Goal: Information Seeking & Learning: Check status

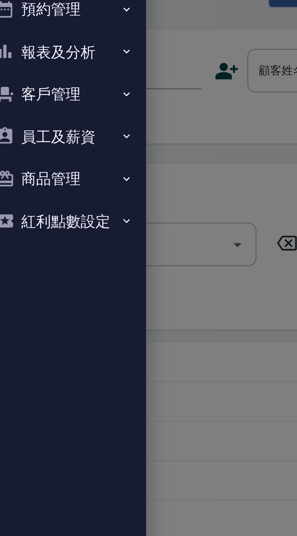
click at [39, 60] on button "報表及分析" at bounding box center [30, 57] width 56 height 16
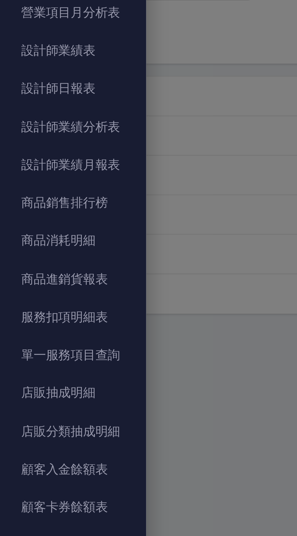
scroll to position [45, 0]
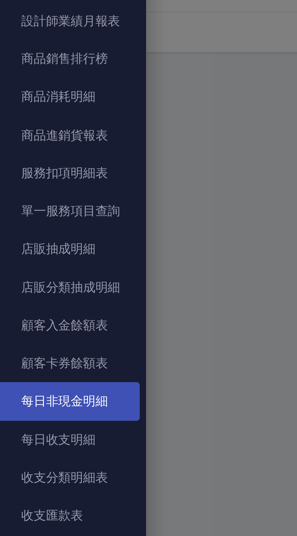
click at [42, 380] on link "每日非現金明細" at bounding box center [30, 380] width 56 height 14
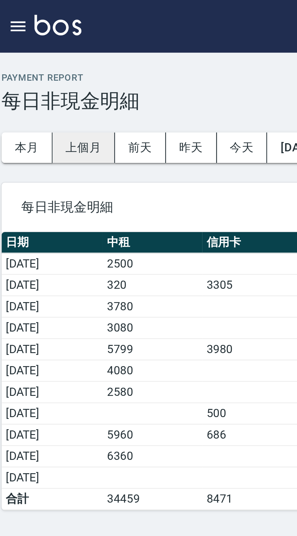
click at [39, 56] on button "上個月" at bounding box center [37, 54] width 23 height 11
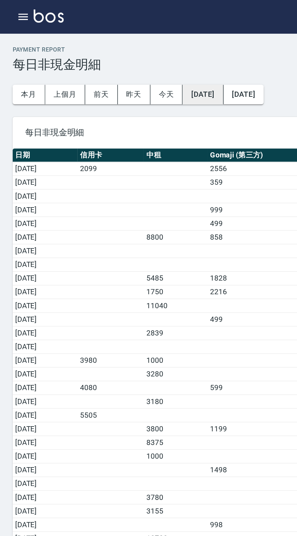
click at [127, 55] on button "[DATE]" at bounding box center [116, 54] width 23 height 11
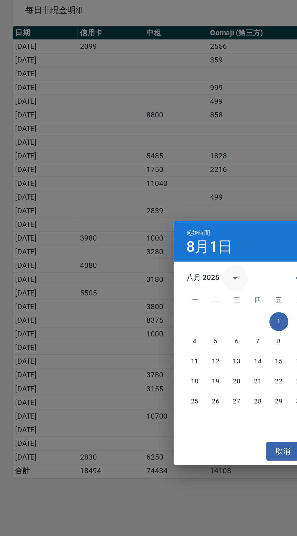
click at [134, 234] on icon "calendar view is open, switch to year view" at bounding box center [135, 230] width 7 height 7
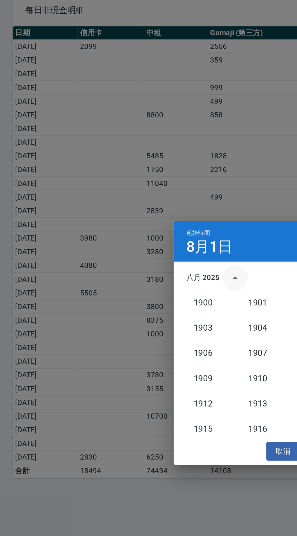
scroll to position [562, 0]
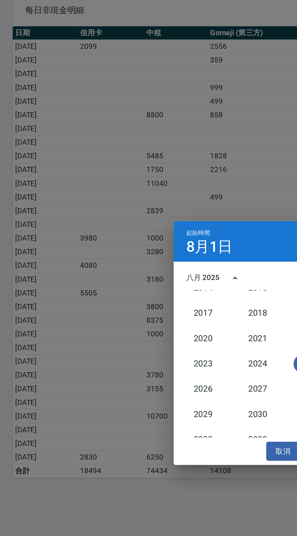
click at [161, 189] on div "起始時間 8月1日 八月 2025 1900 1901 1902 1903 1904 1905 1906 1907 1908 1909 1910 1911 1…" at bounding box center [148, 268] width 297 height 536
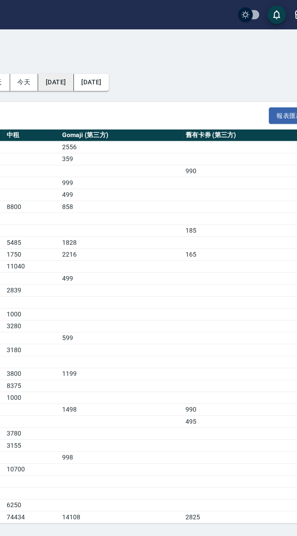
click at [129, 56] on button "[DATE]" at bounding box center [116, 54] width 23 height 11
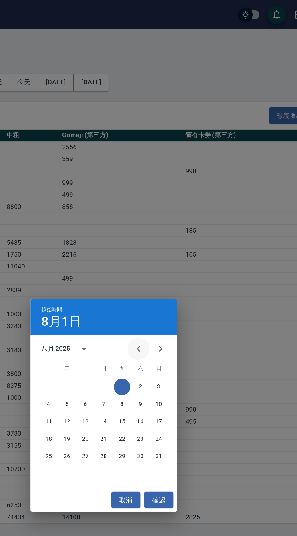
click at [171, 230] on icon "Previous month" at bounding box center [171, 231] width 2 height 4
click at [124, 256] on button "1" at bounding box center [124, 255] width 11 height 11
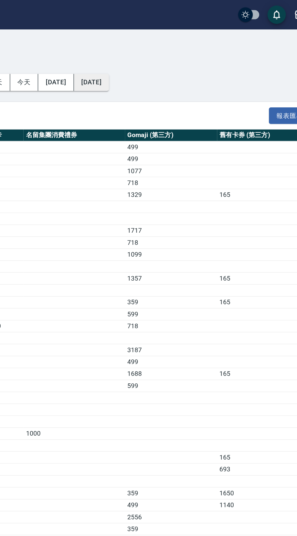
click at [152, 56] on button "[DATE]" at bounding box center [140, 54] width 23 height 11
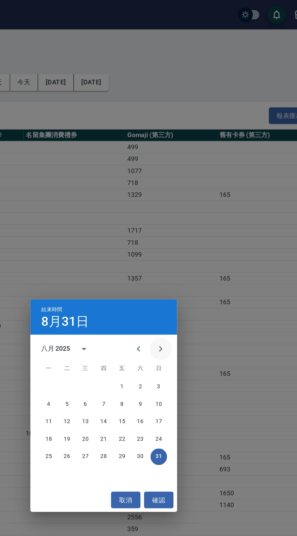
click at [186, 230] on icon "Next month" at bounding box center [186, 230] width 7 height 7
click at [170, 230] on icon "Previous month" at bounding box center [171, 230] width 7 height 7
click at [170, 227] on button "Previous month" at bounding box center [171, 230] width 15 height 15
click at [148, 301] on button "31" at bounding box center [148, 301] width 11 height 11
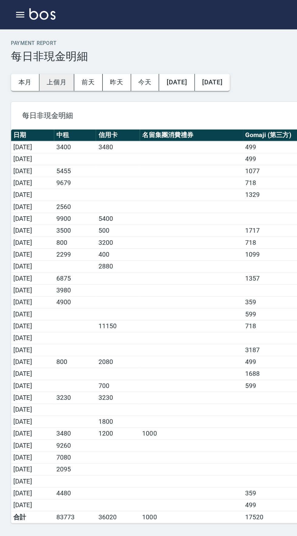
click at [35, 56] on button "上個月" at bounding box center [37, 54] width 23 height 11
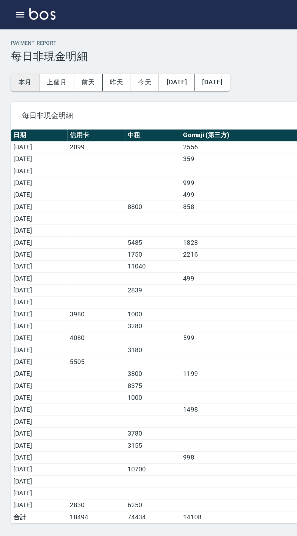
click at [12, 55] on button "本月" at bounding box center [16, 54] width 19 height 11
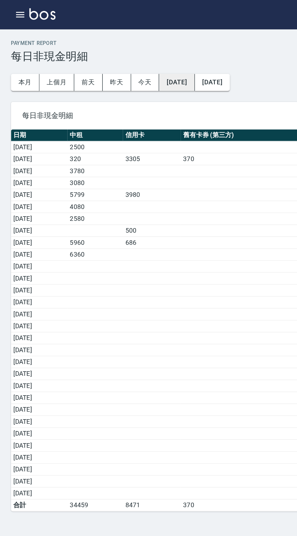
click at [123, 54] on button "[DATE]" at bounding box center [116, 54] width 23 height 11
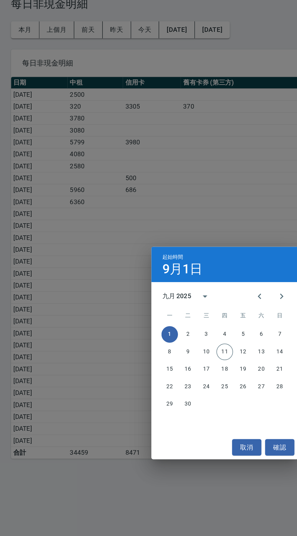
click at [174, 216] on div "9月1日" at bounding box center [148, 212] width 82 height 7
click at [172, 232] on icon "Previous month" at bounding box center [171, 231] width 2 height 4
click at [168, 238] on button "Previous month" at bounding box center [171, 230] width 15 height 15
click at [124, 261] on button "1" at bounding box center [124, 255] width 11 height 11
